Goal: Transaction & Acquisition: Subscribe to service/newsletter

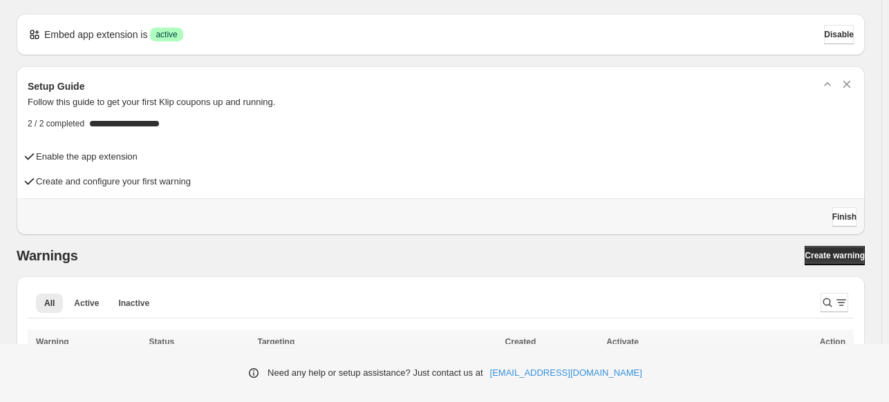
scroll to position [55, 0]
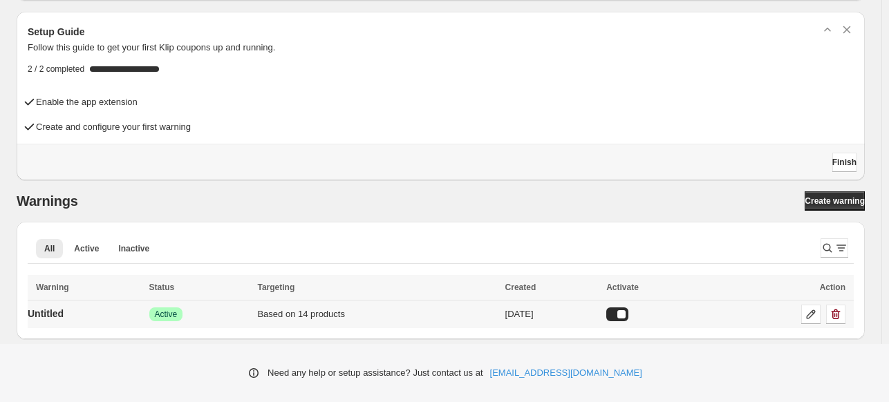
click at [230, 316] on div "Success Active" at bounding box center [199, 315] width 100 height 14
click at [230, 315] on div "Success Active" at bounding box center [199, 315] width 100 height 14
click at [153, 313] on span "Success Active" at bounding box center [166, 315] width 34 height 14
click at [70, 246] on button "Active" at bounding box center [86, 248] width 41 height 19
click at [44, 315] on p "Untitled" at bounding box center [46, 314] width 36 height 14
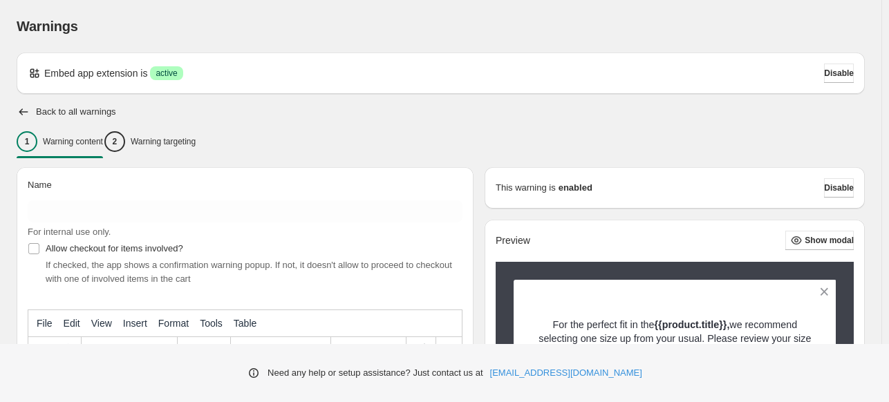
scroll to position [138, 0]
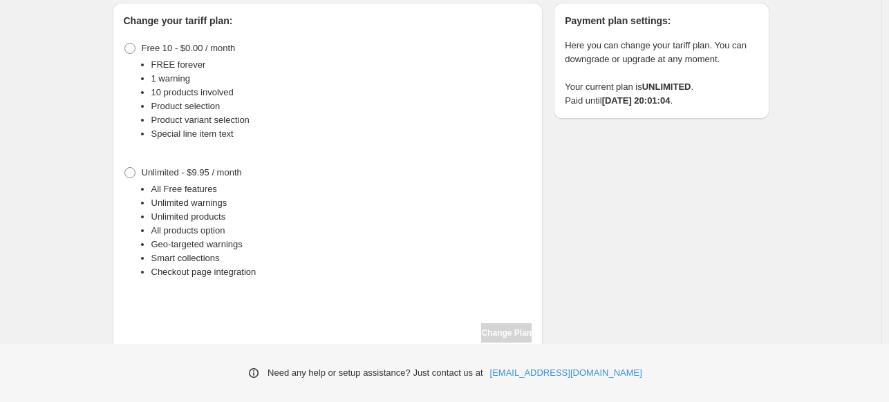
scroll to position [123, 0]
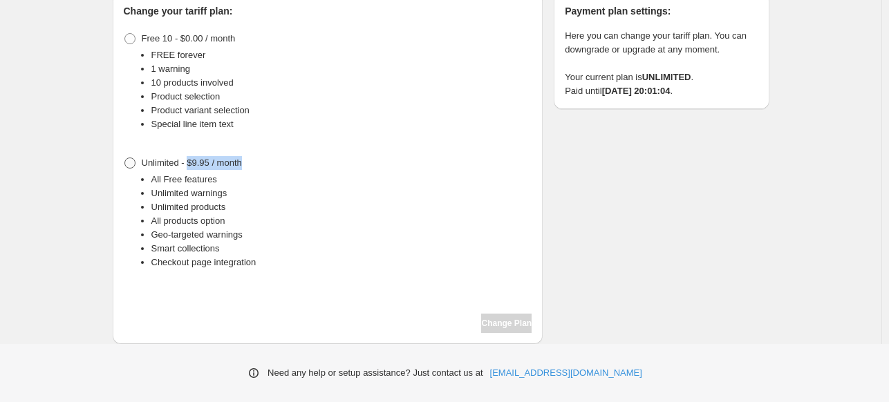
drag, startPoint x: 260, startPoint y: 159, endPoint x: 196, endPoint y: 159, distance: 63.6
click at [196, 159] on div "Unlimited - $9.95 / month All Free features Unlimited warnings Unlimited produc…" at bounding box center [328, 211] width 409 height 116
copy span "$9.95 / month"
